Goal: Task Accomplishment & Management: Complete application form

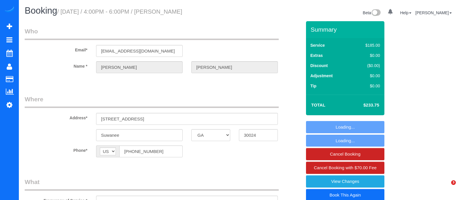
select select "GA"
select select "string:fspay-64101bde-fa16-4cb7-a47b-e0f443125c3a"
select select "number:3"
select select "number:6"
select select "object:662"
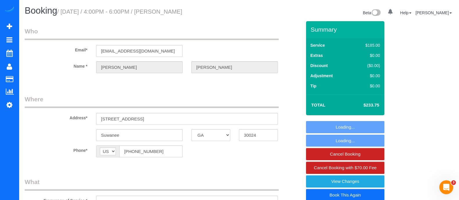
select select "3"
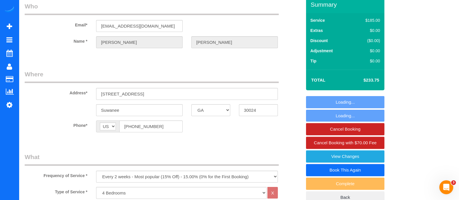
select select "3"
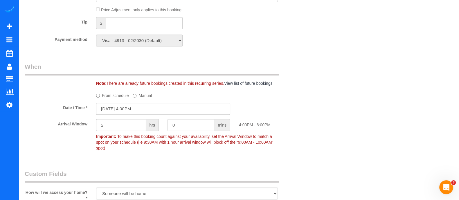
scroll to position [437, 0]
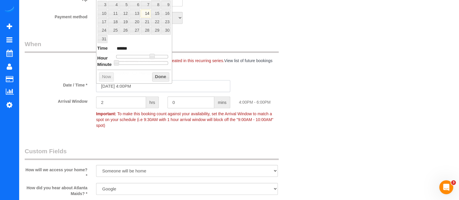
click at [170, 85] on input "[DATE] 4:00PM" at bounding box center [163, 86] width 134 height 12
click at [157, 13] on link "15" at bounding box center [155, 14] width 9 height 8
type input "[DATE] 3:00PM"
type input "******"
type input "[DATE] 2:00PM"
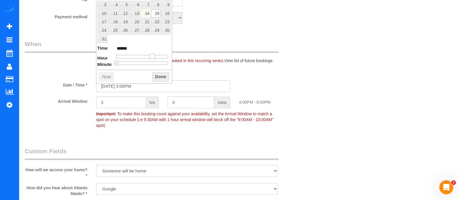
type input "******"
type input "[DATE] 1:00PM"
type input "******"
type input "[DATE] 12:00PM"
type input "*******"
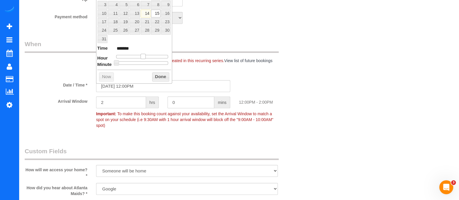
drag, startPoint x: 152, startPoint y: 56, endPoint x: 144, endPoint y: 57, distance: 7.9
click at [144, 57] on span at bounding box center [142, 56] width 5 height 5
click at [160, 72] on button "Done" at bounding box center [160, 76] width 17 height 9
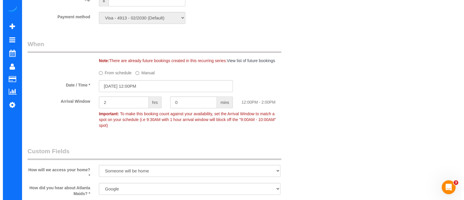
scroll to position [0, 0]
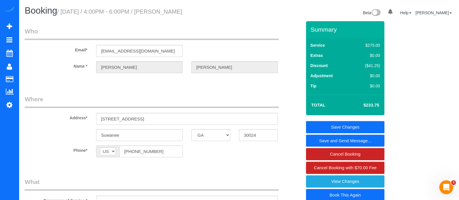
click at [361, 142] on link "Save and Send Message..." at bounding box center [345, 141] width 78 height 12
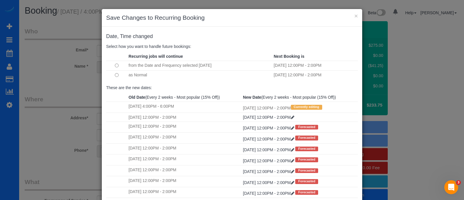
scroll to position [59, 0]
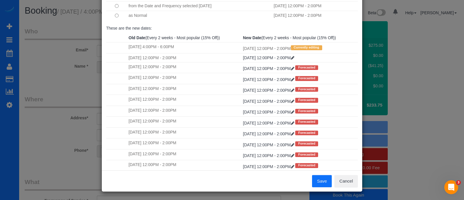
click at [321, 176] on button "Save" at bounding box center [322, 181] width 20 height 12
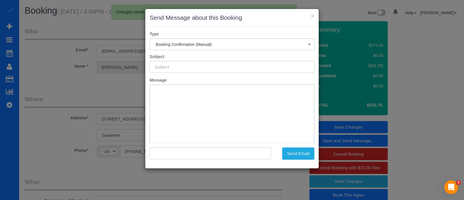
type input "Booking Confirmed!"
type input ""[PERSON_NAME]" <[EMAIL_ADDRESS][DOMAIN_NAME]>"
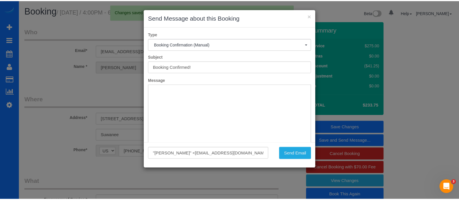
scroll to position [0, 0]
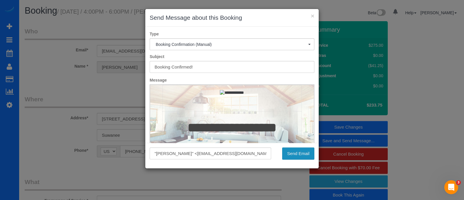
click at [299, 149] on button "Send Email" at bounding box center [298, 153] width 32 height 12
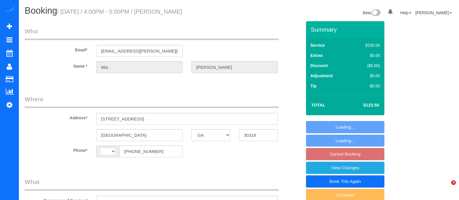
select select "GA"
select select "number:3"
select select "number:6"
select select "object:411"
select select "string:US"
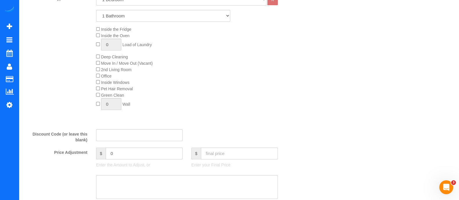
scroll to position [212, 0]
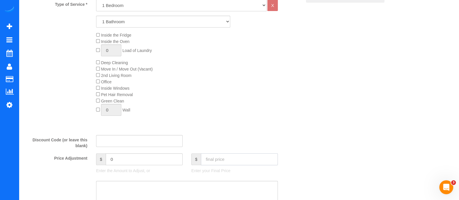
click at [211, 159] on input "text" at bounding box center [239, 159] width 77 height 12
type input "400"
type input "276.5"
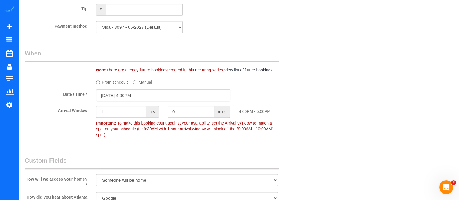
scroll to position [431, 0]
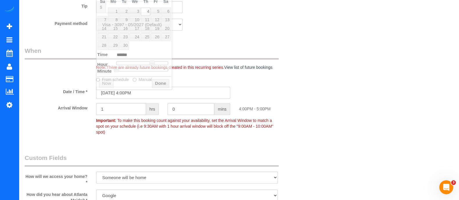
click at [168, 93] on input "09/04/2025 4:00PM" at bounding box center [163, 93] width 134 height 12
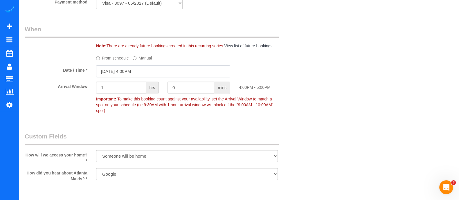
scroll to position [462, 0]
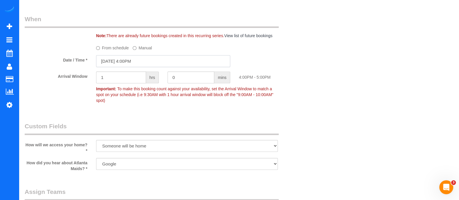
click at [143, 62] on input "09/04/2025 4:00PM" at bounding box center [163, 61] width 134 height 12
click at [125, 64] on input "09/04/2025 4:00PM" at bounding box center [163, 61] width 134 height 12
click at [135, 64] on input "09/04/2025 4:00PM" at bounding box center [163, 61] width 134 height 12
click at [165, 60] on input "09/04/2025 4:00PM" at bounding box center [163, 61] width 134 height 12
click at [105, 47] on label "From schedule" at bounding box center [112, 47] width 33 height 8
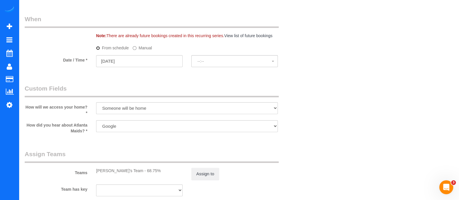
select select "spot20"
click at [144, 47] on label "Manual" at bounding box center [142, 47] width 19 height 8
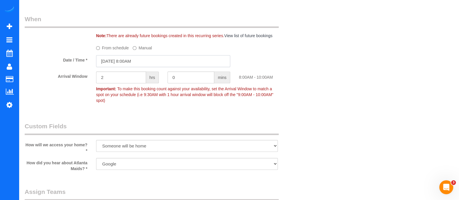
click at [143, 59] on input "09/04/2025 8:00AM" at bounding box center [163, 61] width 134 height 12
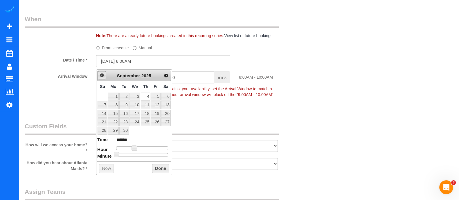
click at [102, 75] on span "Prev" at bounding box center [102, 75] width 5 height 5
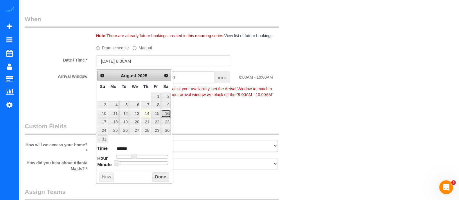
click at [167, 113] on link "16" at bounding box center [166, 114] width 10 height 8
type input "08/16/2025 9:00AM"
type input "******"
type input "08/16/2025 10:00AM"
type input "*******"
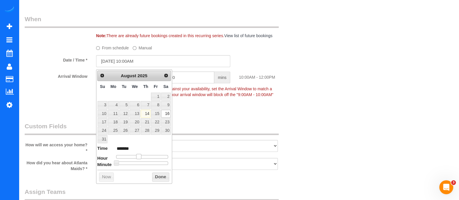
type input "08/16/2025 11:00AM"
type input "*******"
type input "08/16/2025 12:00PM"
type input "*******"
type input "08/16/2025 1:00PM"
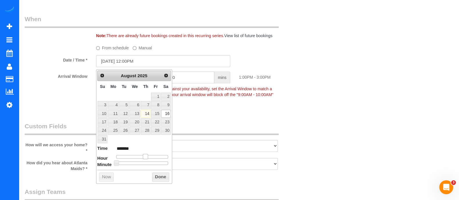
type input "******"
type input "08/16/2025 2:00PM"
type input "******"
type input "08/16/2025 3:00PM"
type input "******"
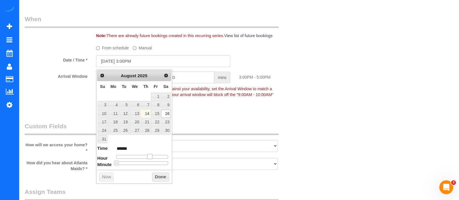
drag, startPoint x: 135, startPoint y: 153, endPoint x: 150, endPoint y: 154, distance: 15.2
click at [150, 154] on span at bounding box center [149, 156] width 5 height 5
type input "08/16/2025 4:00PM"
type input "******"
drag, startPoint x: 150, startPoint y: 155, endPoint x: 153, endPoint y: 156, distance: 3.3
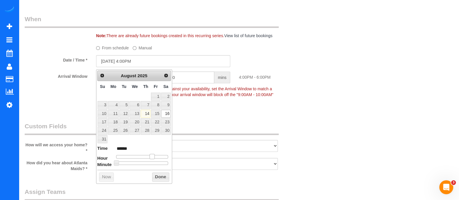
click at [153, 156] on span at bounding box center [151, 156] width 5 height 5
click at [160, 182] on div "Prev Next August 2025 Su Mo Tu We Th Fr Sa 1 2 3 4 5 6 7 8 9 10 11 12 13 14 15 …" at bounding box center [134, 126] width 76 height 114
click at [162, 178] on button "Done" at bounding box center [160, 176] width 17 height 9
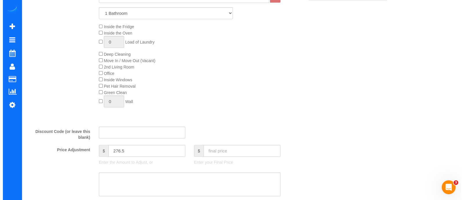
scroll to position [0, 0]
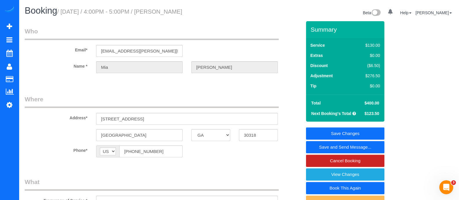
click at [359, 147] on link "Save and Send Message..." at bounding box center [345, 147] width 78 height 12
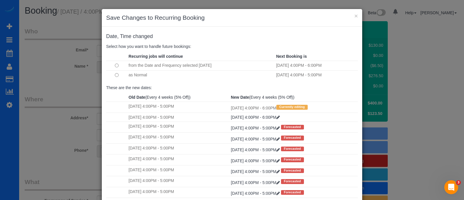
scroll to position [59, 0]
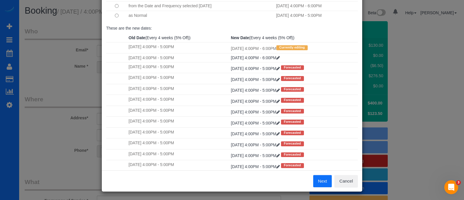
click at [323, 178] on button "Next" at bounding box center [322, 181] width 19 height 12
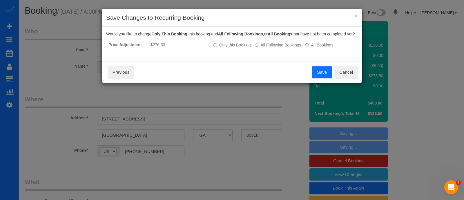
scroll to position [0, 0]
click at [325, 69] on button "Save" at bounding box center [322, 72] width 20 height 12
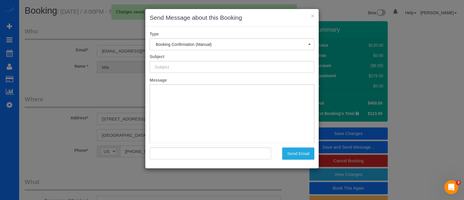
type input "Booking Confirmed!"
type input ""Mia McCants" <mia.mccants@thewhitakergrp.com>"
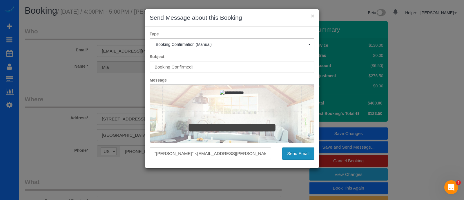
click at [295, 147] on button "Send Email" at bounding box center [298, 153] width 32 height 12
